Goal: Information Seeking & Learning: Learn about a topic

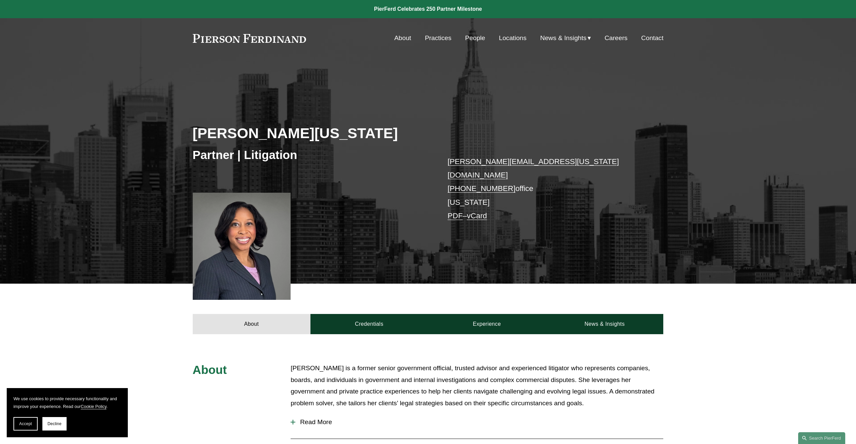
click at [438, 36] on link "Practices" at bounding box center [438, 38] width 27 height 13
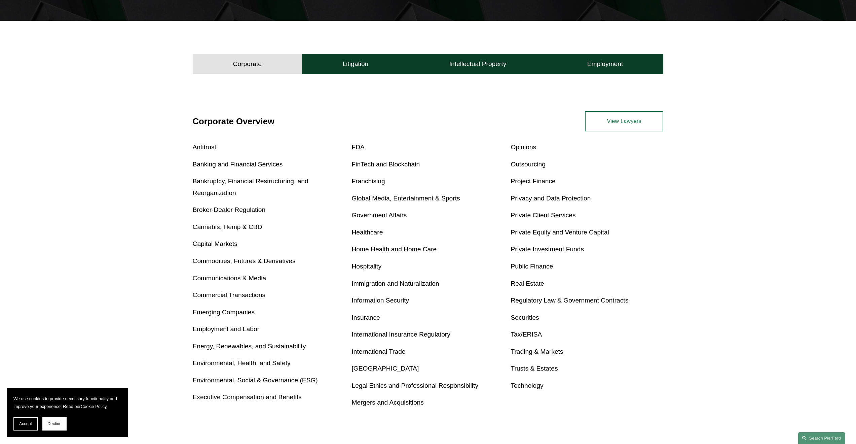
scroll to position [208, 0]
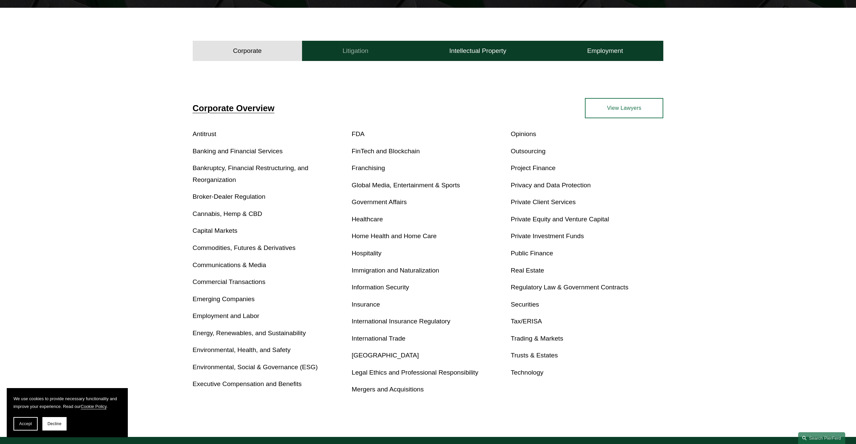
click at [357, 53] on h4 "Litigation" at bounding box center [356, 51] width 26 height 8
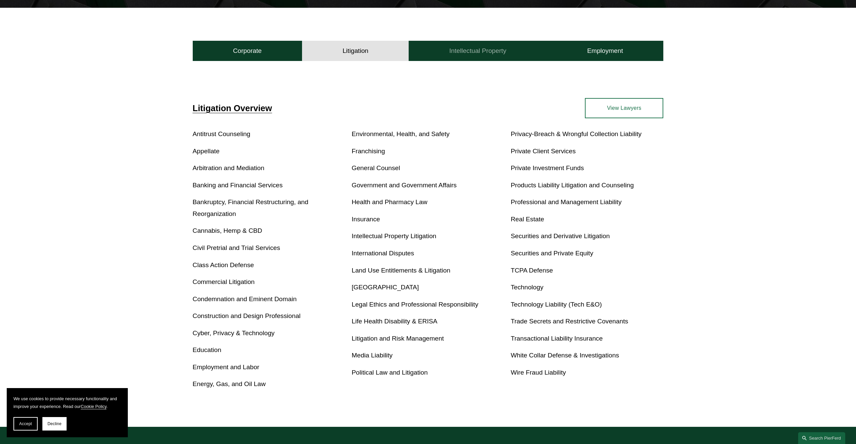
click at [466, 50] on h4 "Intellectual Property" at bounding box center [478, 51] width 57 height 8
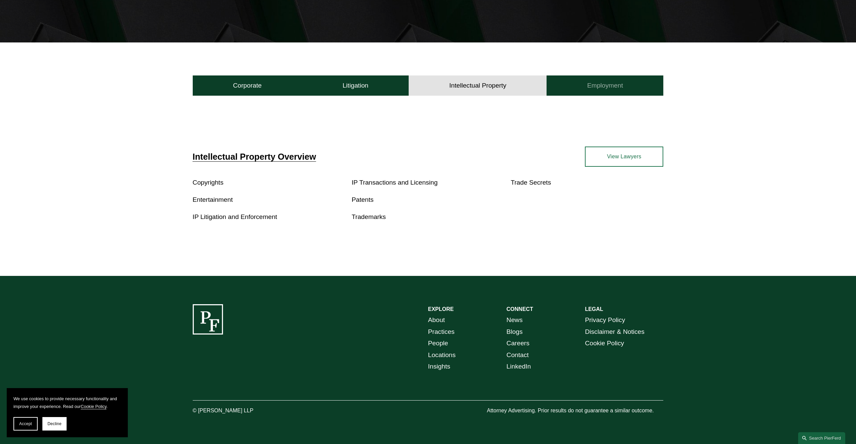
click at [606, 81] on h4 "Employment" at bounding box center [606, 85] width 36 height 8
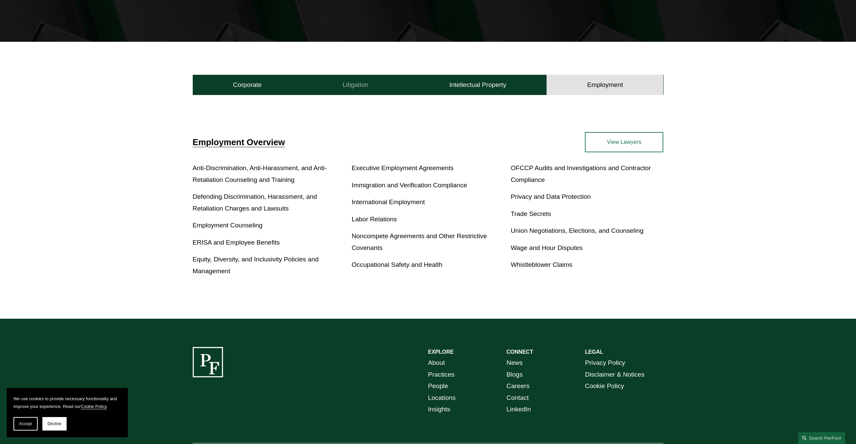
click at [362, 88] on h4 "Litigation" at bounding box center [356, 85] width 26 height 8
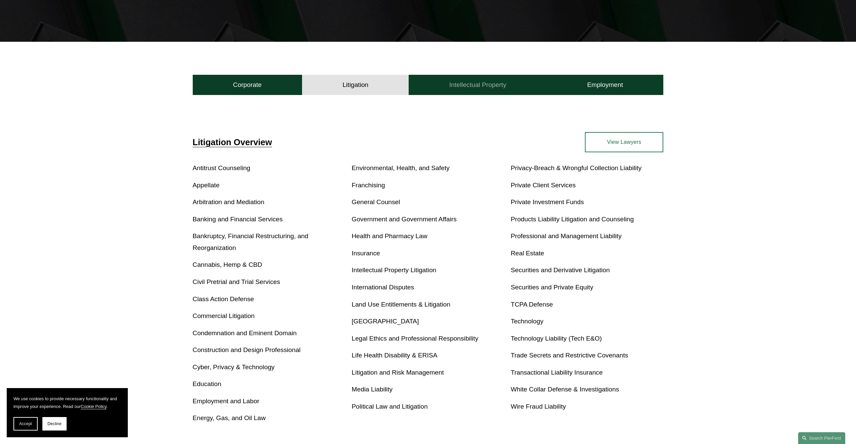
click at [477, 88] on h4 "Intellectual Property" at bounding box center [478, 85] width 57 height 8
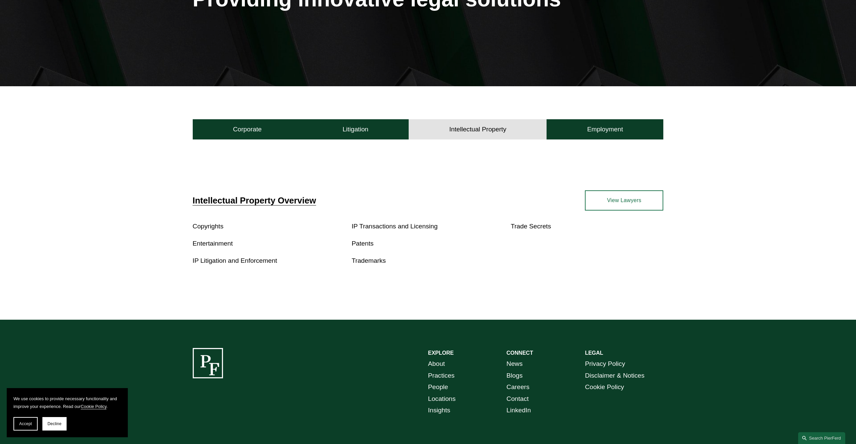
scroll to position [0, 0]
